Goal: Check status: Check status

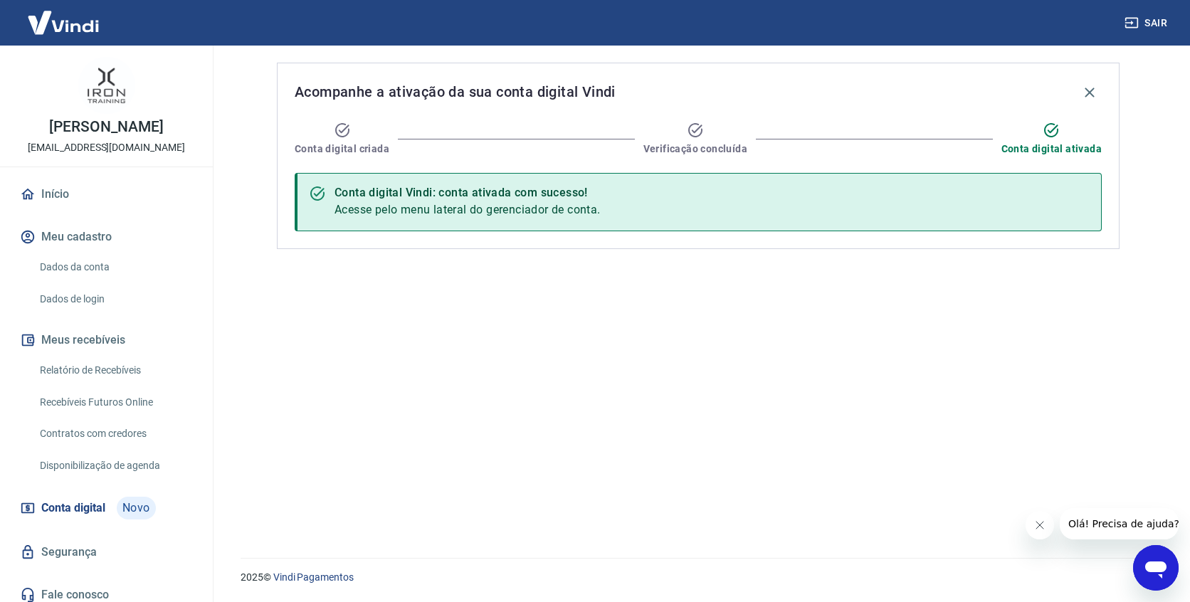
scroll to position [9, 0]
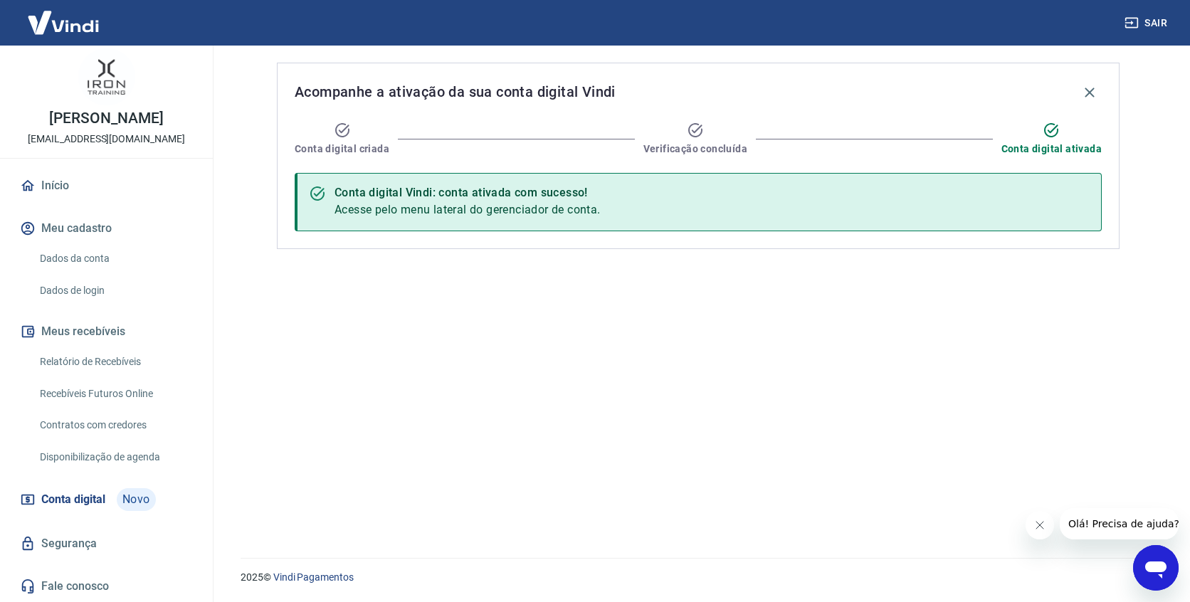
click at [99, 258] on link "Dados da conta" at bounding box center [115, 258] width 162 height 29
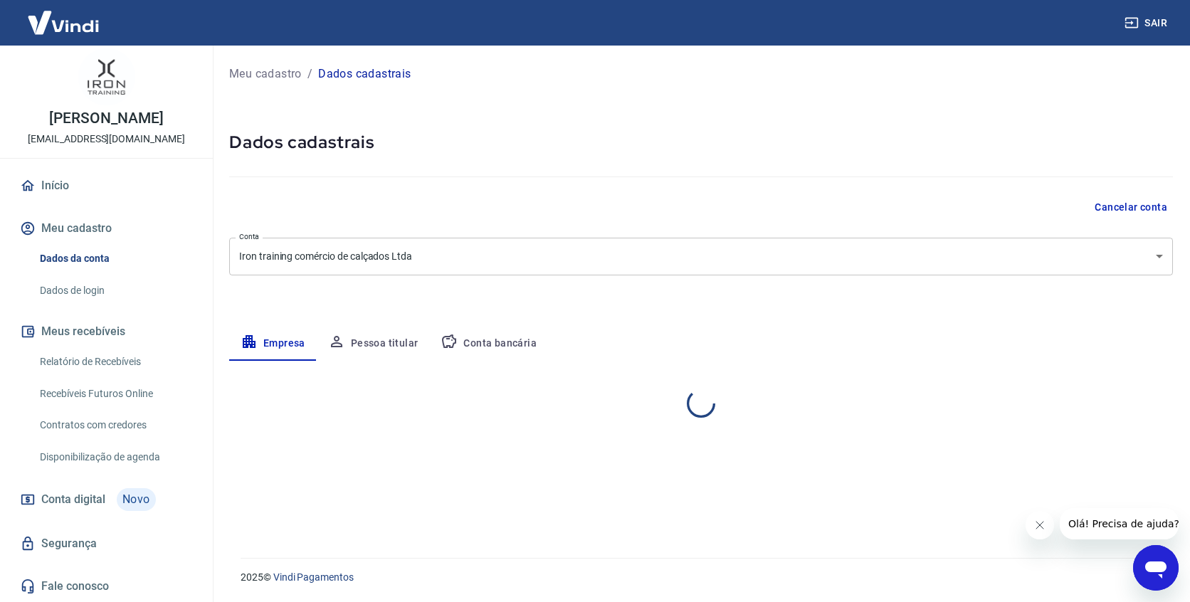
select select "SP"
select select "business"
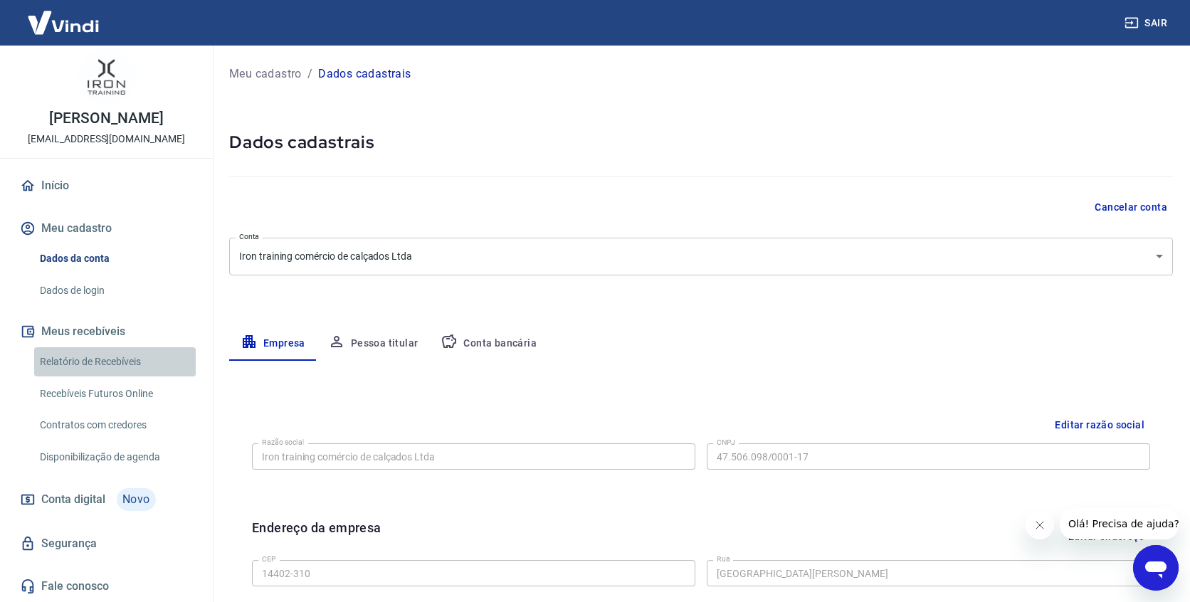
click at [110, 360] on link "Relatório de Recebíveis" at bounding box center [115, 361] width 162 height 29
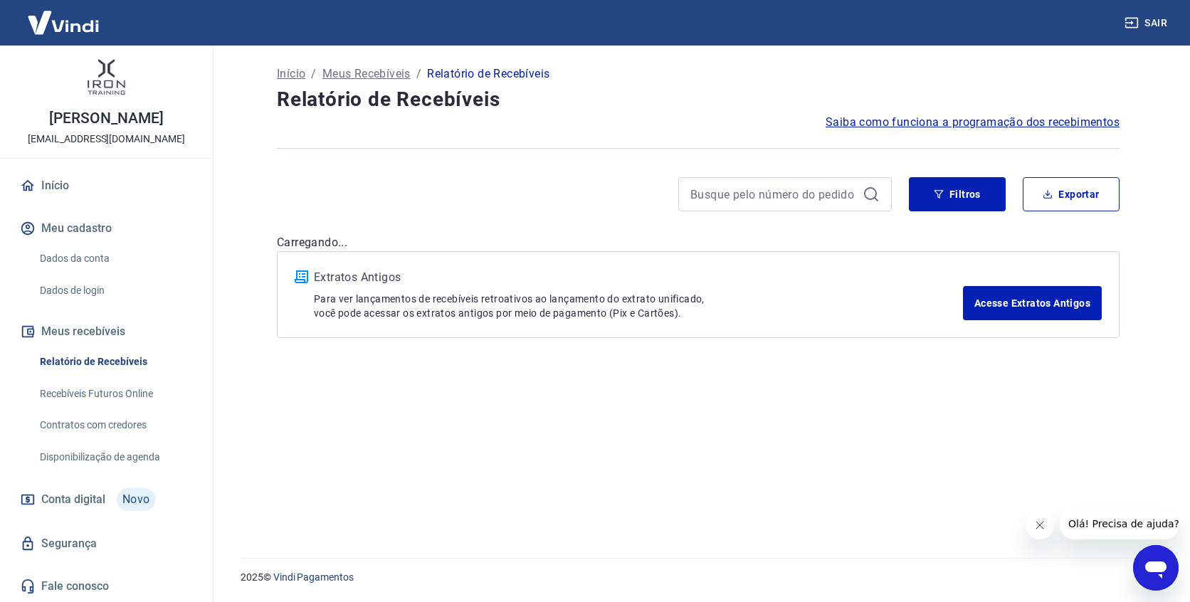
click at [113, 396] on link "Recebíveis Futuros Online" at bounding box center [115, 393] width 162 height 29
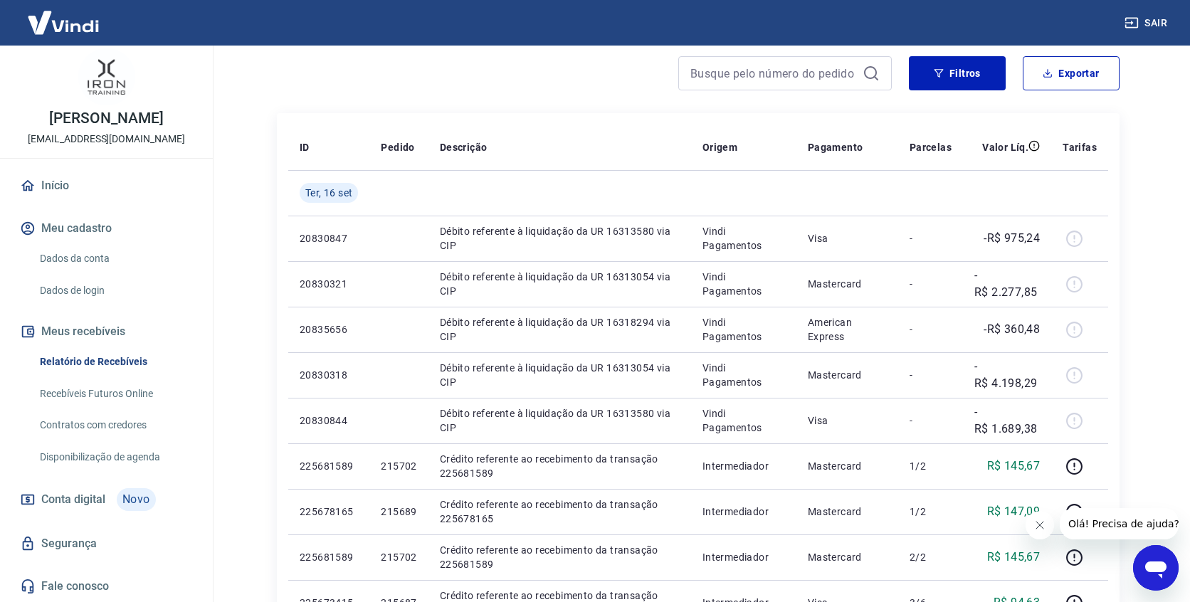
scroll to position [150, 0]
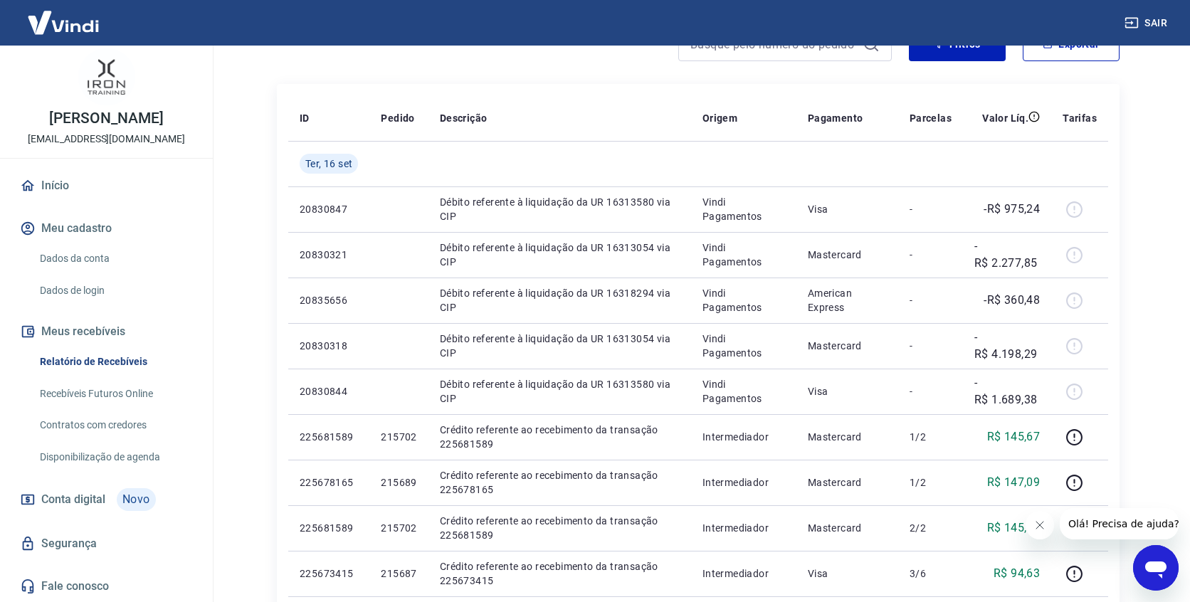
click at [94, 498] on span "Conta digital" at bounding box center [73, 500] width 64 height 20
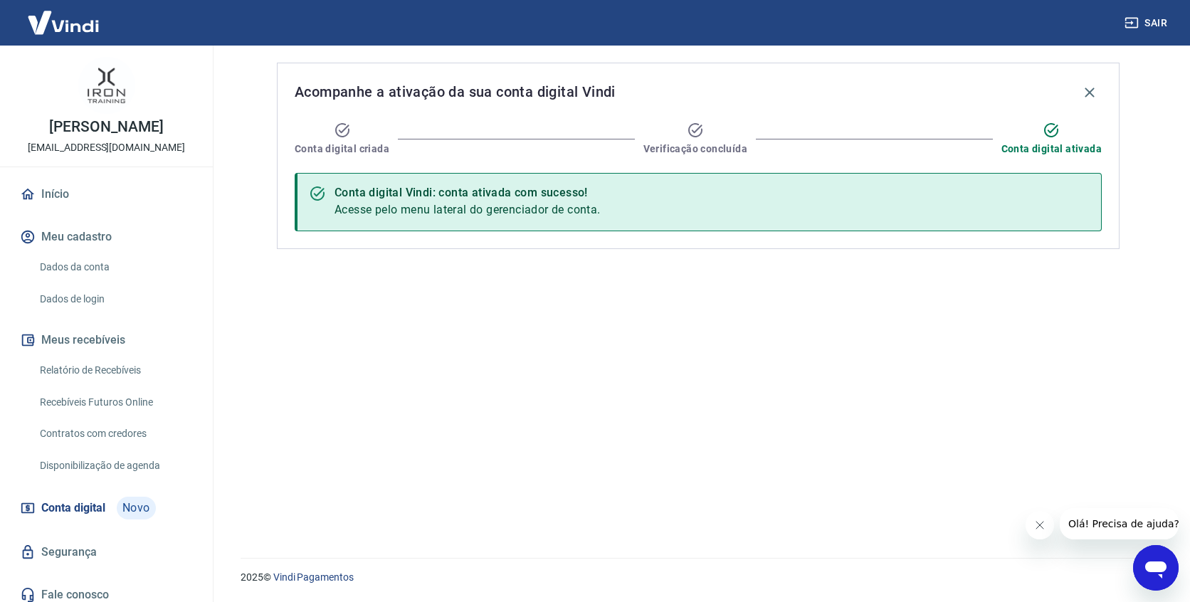
scroll to position [9, 0]
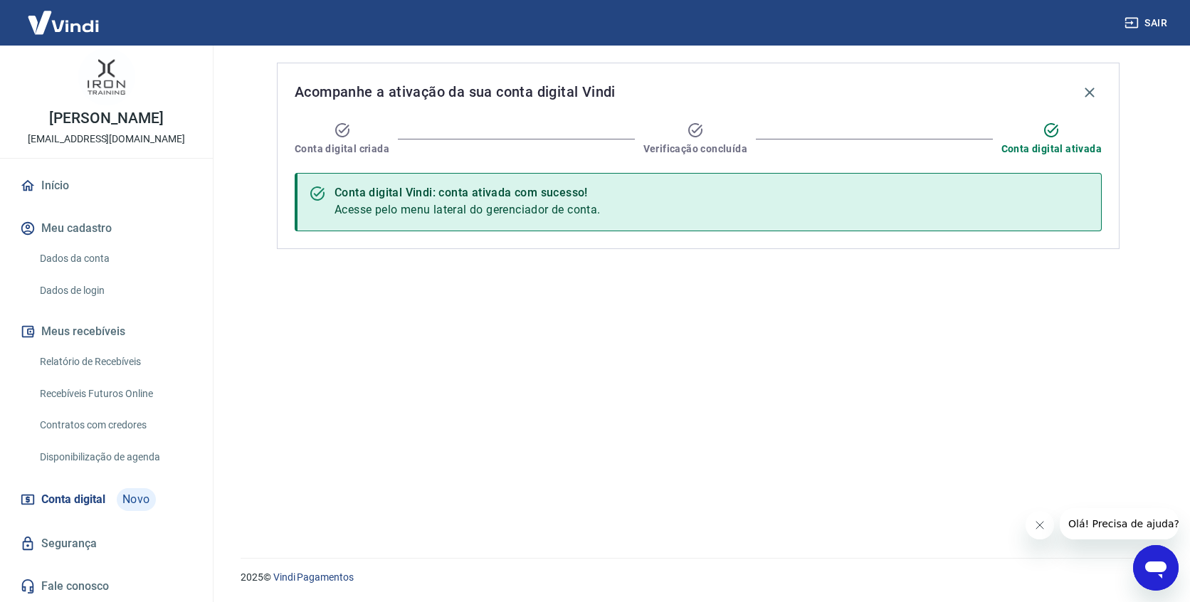
click at [879, 128] on div "Conta digital criada Verificação concluída Conta digital ativada" at bounding box center [698, 139] width 807 height 34
click at [639, 202] on div "Conta digital Vindi: conta ativada com sucesso! Acesse pelo menu lateral do ger…" at bounding box center [698, 202] width 807 height 58
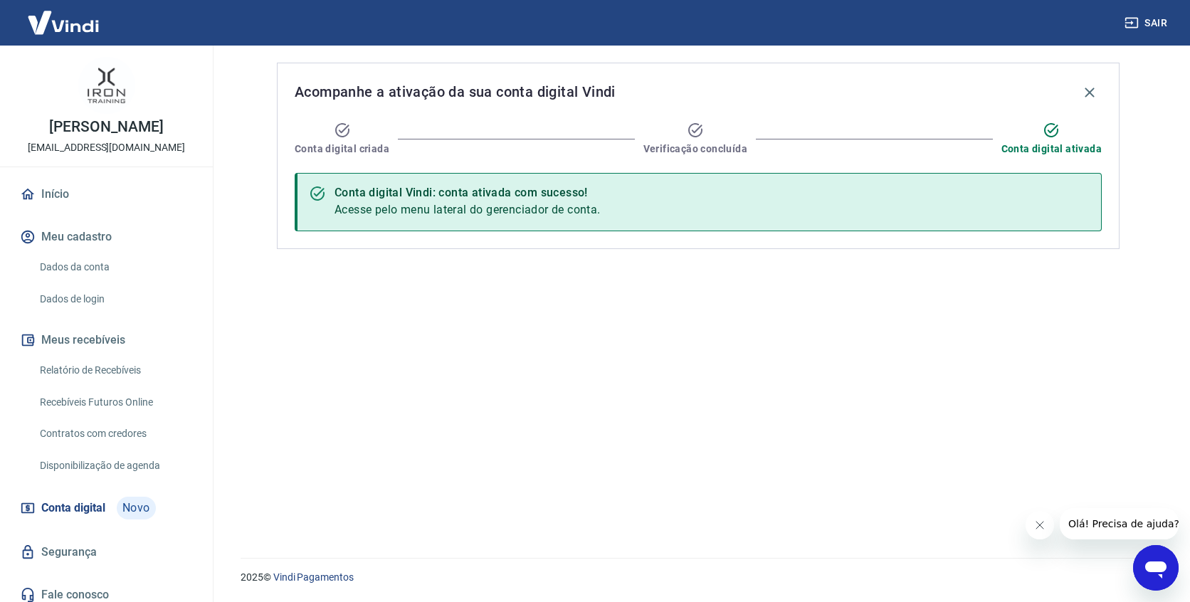
scroll to position [9, 0]
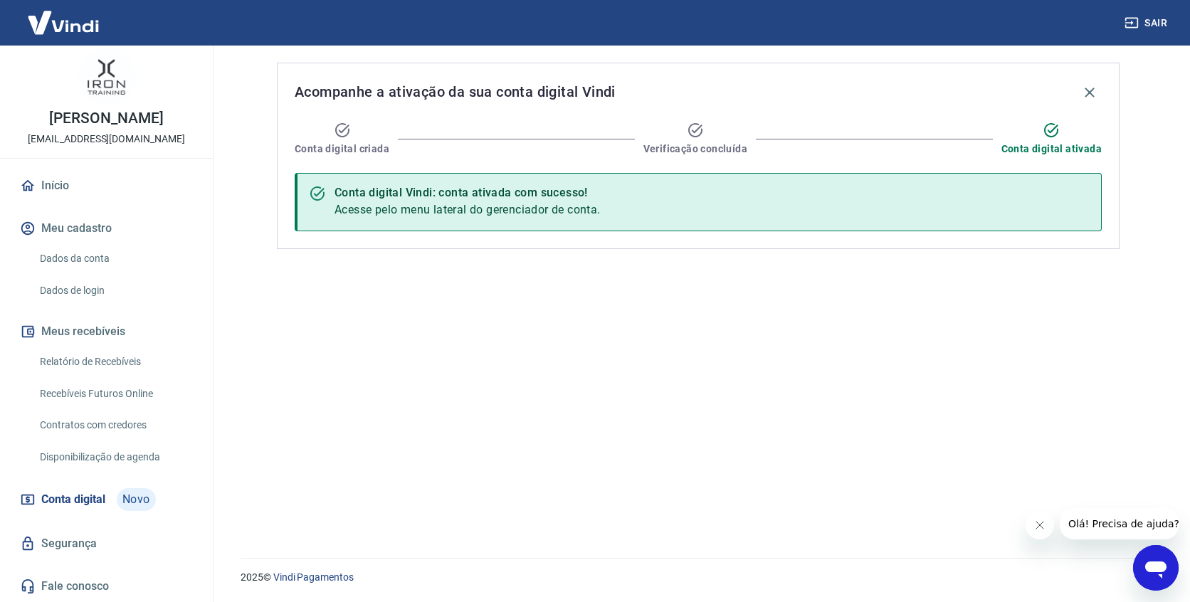
click at [88, 500] on span "Conta digital" at bounding box center [73, 500] width 64 height 20
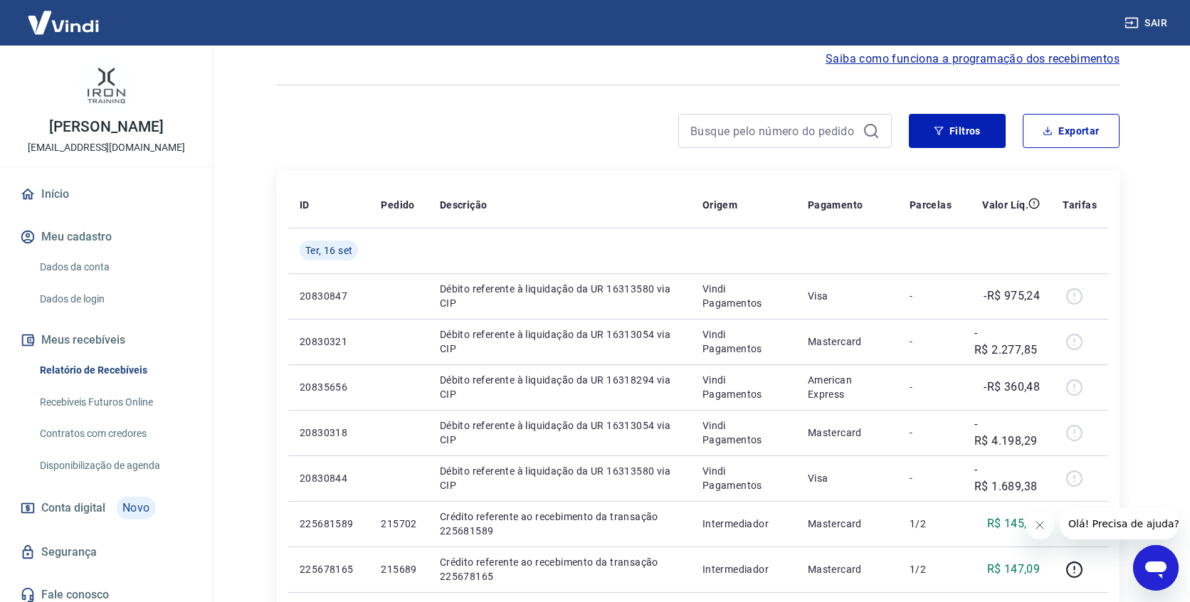
scroll to position [9, 0]
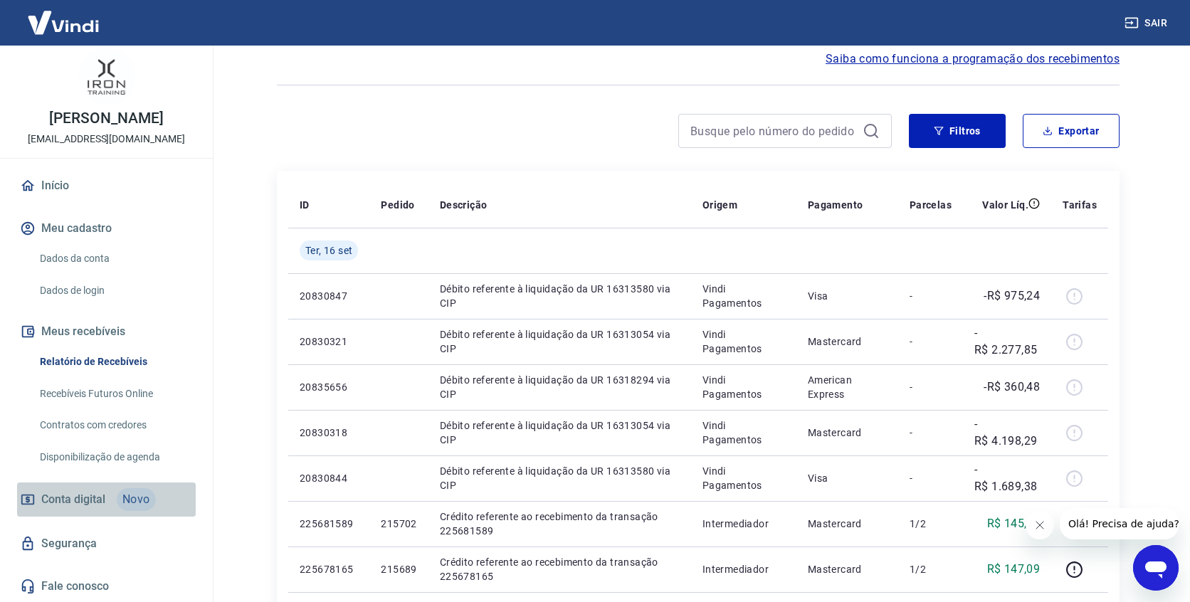
click at [95, 498] on span "Conta digital" at bounding box center [73, 500] width 64 height 20
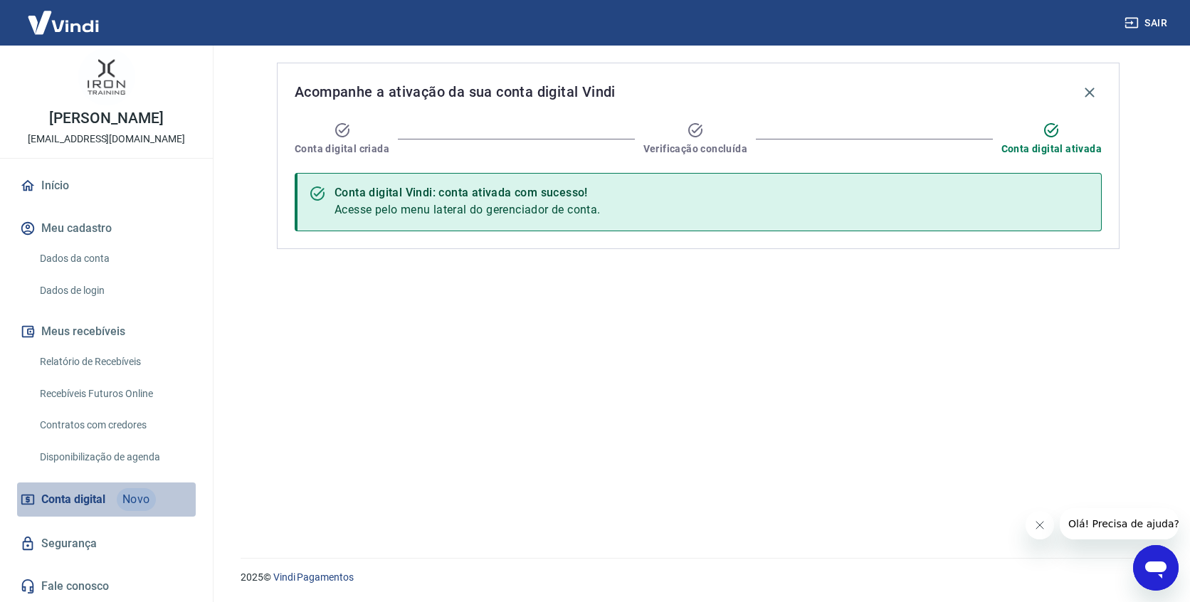
click at [84, 501] on span "Conta digital" at bounding box center [73, 500] width 64 height 20
